Goal: Information Seeking & Learning: Learn about a topic

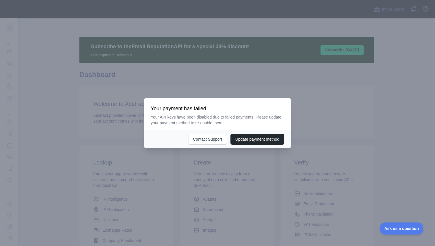
click at [262, 85] on div at bounding box center [217, 123] width 435 height 246
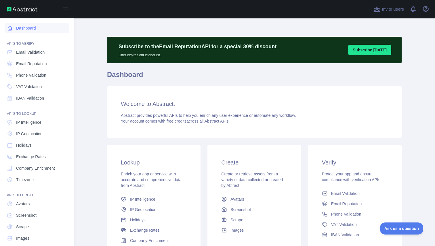
click at [8, 25] on link "Dashboard" at bounding box center [37, 28] width 64 height 10
click at [36, 133] on span "IP Geolocation" at bounding box center [29, 134] width 26 height 6
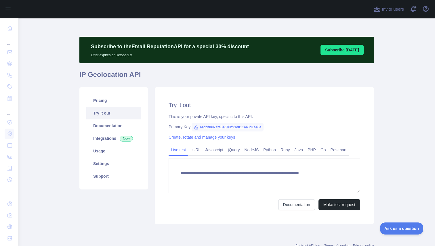
type textarea "**********"
click at [116, 85] on div "**********" at bounding box center [226, 156] width 301 height 144
click at [108, 97] on link "Pricing" at bounding box center [113, 100] width 55 height 13
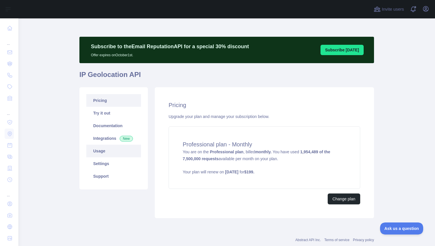
click at [105, 149] on link "Usage" at bounding box center [113, 151] width 55 height 13
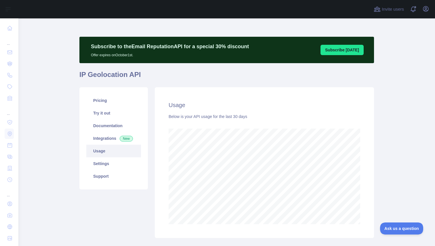
scroll to position [228, 412]
click at [111, 134] on link "Integrations New" at bounding box center [113, 138] width 55 height 13
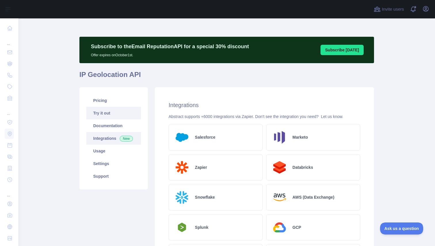
click at [105, 116] on link "Try it out" at bounding box center [113, 113] width 55 height 13
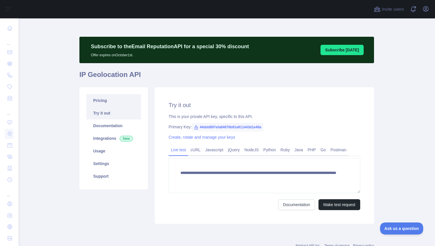
click at [108, 100] on link "Pricing" at bounding box center [113, 100] width 55 height 13
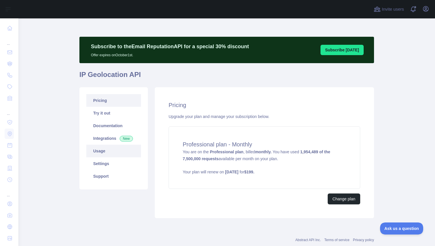
click at [103, 149] on link "Usage" at bounding box center [113, 151] width 55 height 13
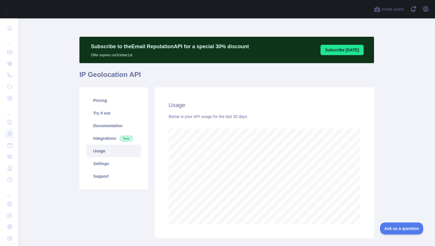
scroll to position [228, 412]
click at [104, 105] on link "Pricing" at bounding box center [113, 100] width 55 height 13
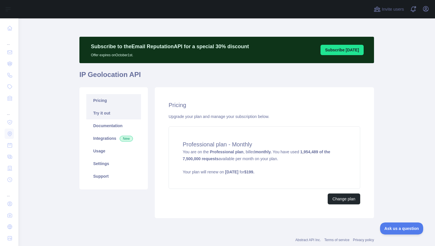
click at [102, 115] on link "Try it out" at bounding box center [113, 113] width 55 height 13
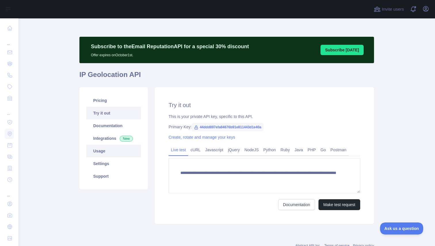
click at [102, 148] on link "Usage" at bounding box center [113, 151] width 55 height 13
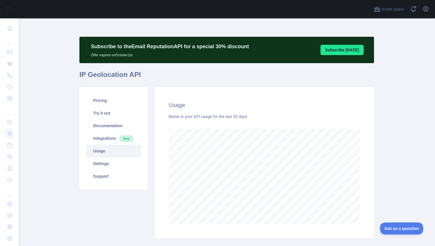
scroll to position [228, 412]
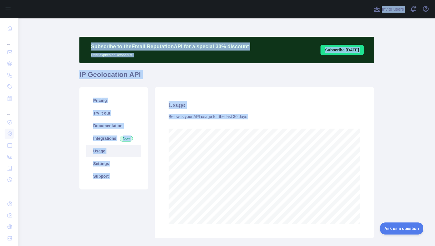
click at [337, 0] on html "Open sidebar Open sidebar ... ... ... Invite users View notifications Open user…" at bounding box center [217, 123] width 435 height 246
click at [368, 184] on div "Usage Below is your API usage for the last 30 days" at bounding box center [264, 162] width 219 height 151
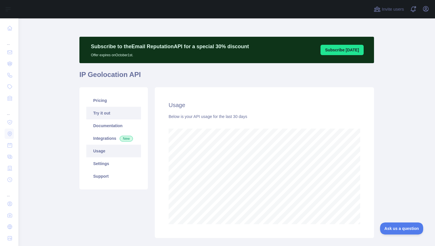
click at [100, 116] on link "Try it out" at bounding box center [113, 113] width 55 height 13
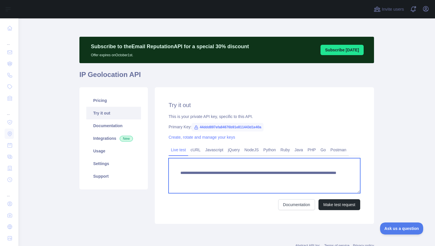
click at [307, 179] on textarea "**********" at bounding box center [265, 175] width 192 height 35
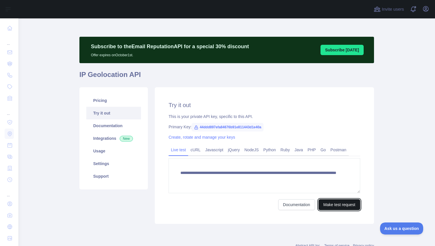
click at [332, 203] on button "Make test request" at bounding box center [339, 205] width 42 height 11
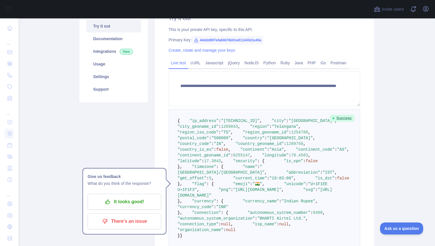
scroll to position [90, 0]
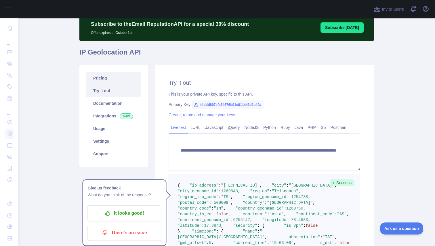
click at [111, 77] on link "Pricing" at bounding box center [113, 78] width 55 height 13
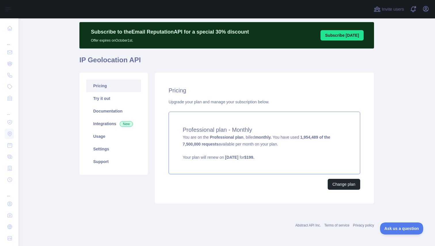
scroll to position [15, 0]
click at [105, 135] on link "Usage" at bounding box center [113, 136] width 55 height 13
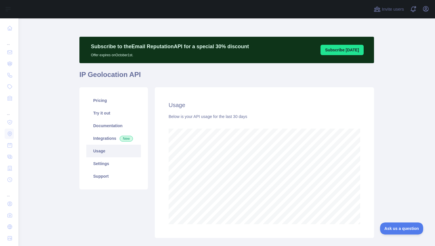
scroll to position [228, 412]
click at [108, 145] on link "Usage" at bounding box center [113, 151] width 55 height 13
click at [105, 106] on link "Pricing" at bounding box center [113, 100] width 55 height 13
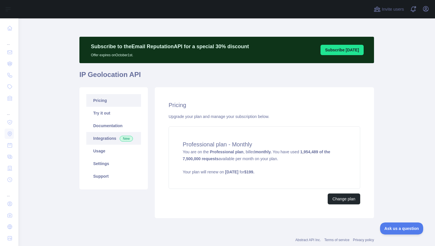
click at [109, 144] on link "Integrations New" at bounding box center [113, 138] width 55 height 13
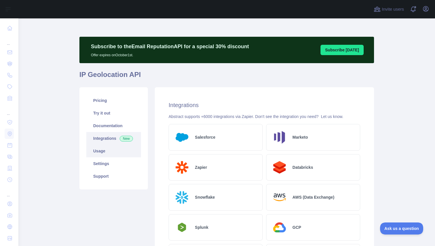
click at [109, 154] on link "Usage" at bounding box center [113, 151] width 55 height 13
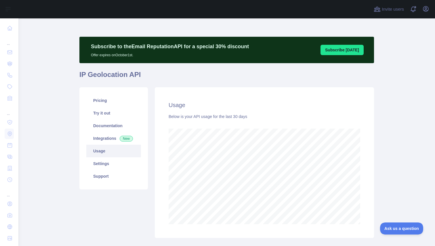
scroll to position [228, 412]
